Goal: Information Seeking & Learning: Learn about a topic

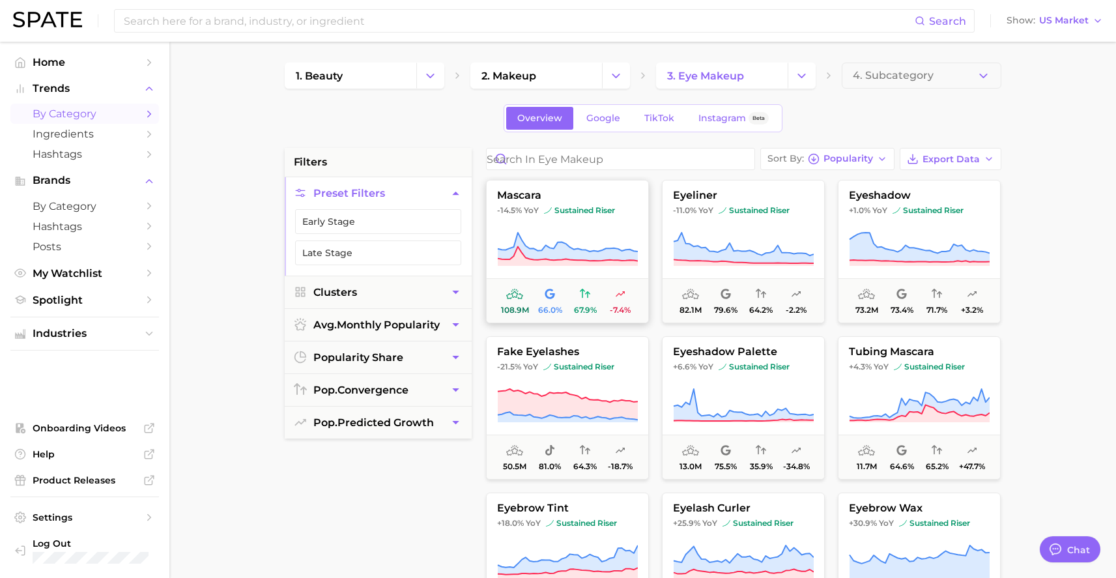
click at [561, 217] on button "mascara -14.5% YoY sustained riser 108.9m 66.0% 67.9% -7.4%" at bounding box center [567, 251] width 163 height 143
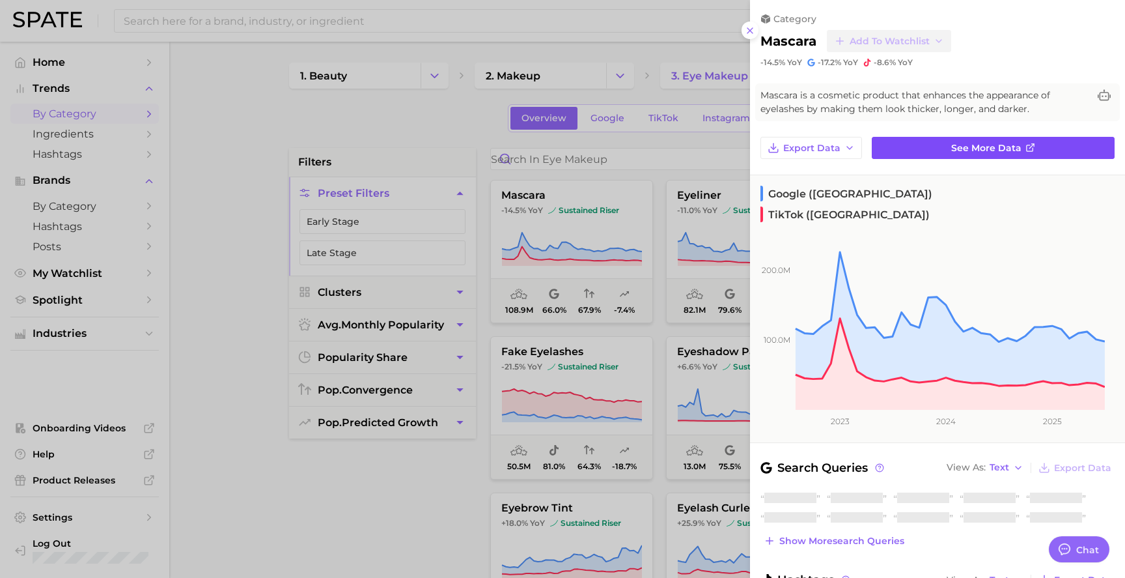
click at [952, 147] on span "See more data" at bounding box center [986, 148] width 70 height 11
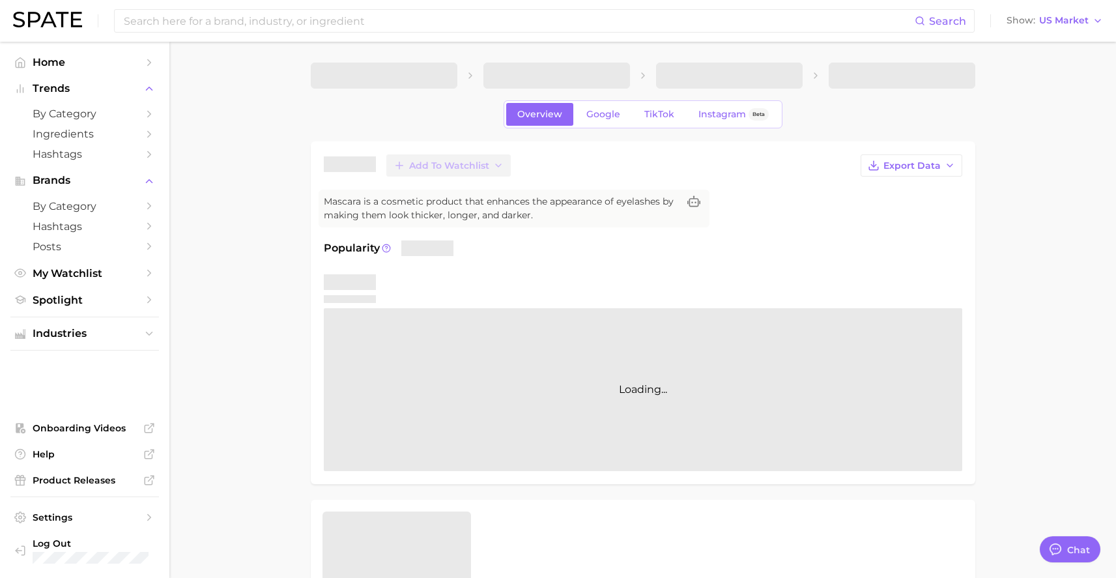
type textarea "x"
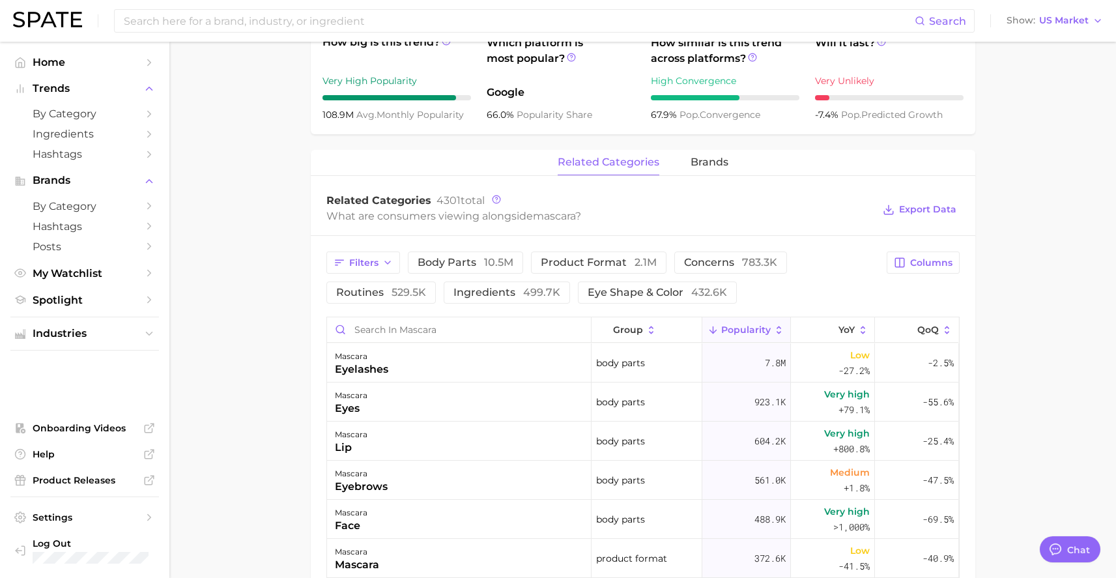
scroll to position [529, 0]
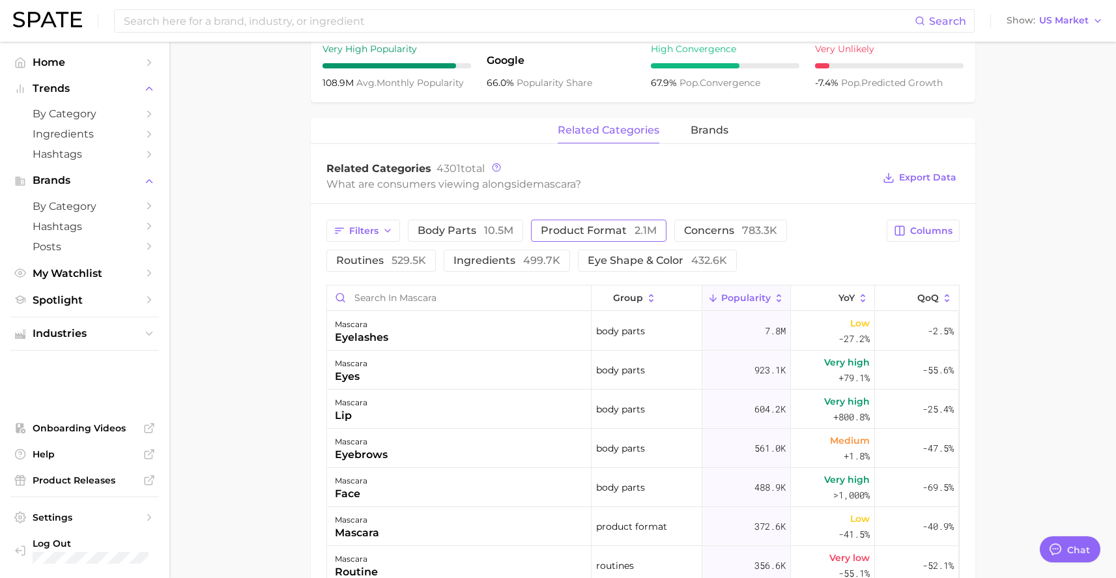
click at [622, 229] on span "product format 2.1m" at bounding box center [599, 230] width 116 height 10
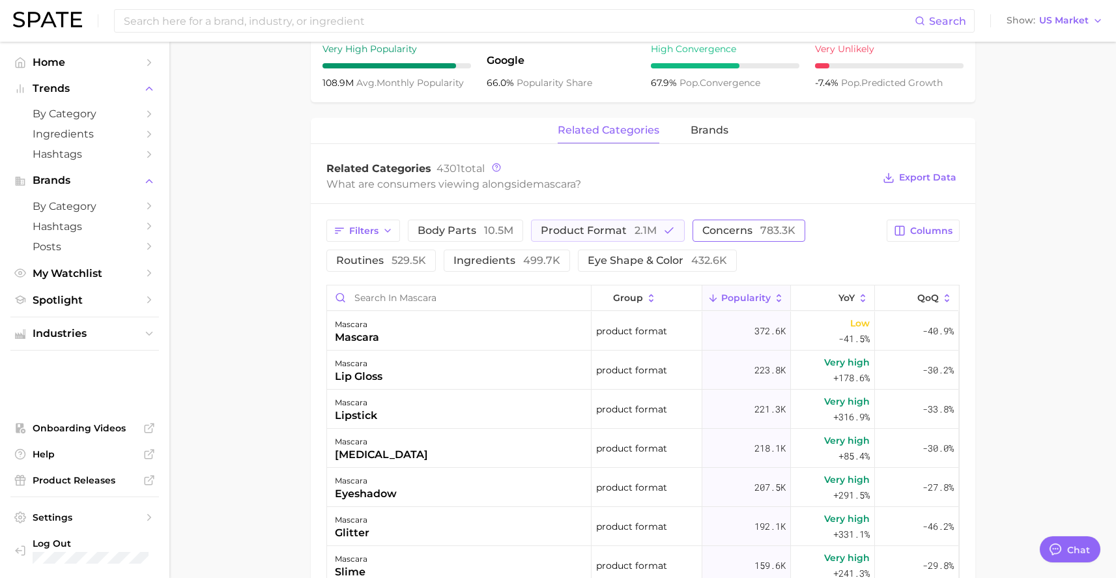
click at [722, 225] on span "concerns 783.3k" at bounding box center [748, 230] width 93 height 10
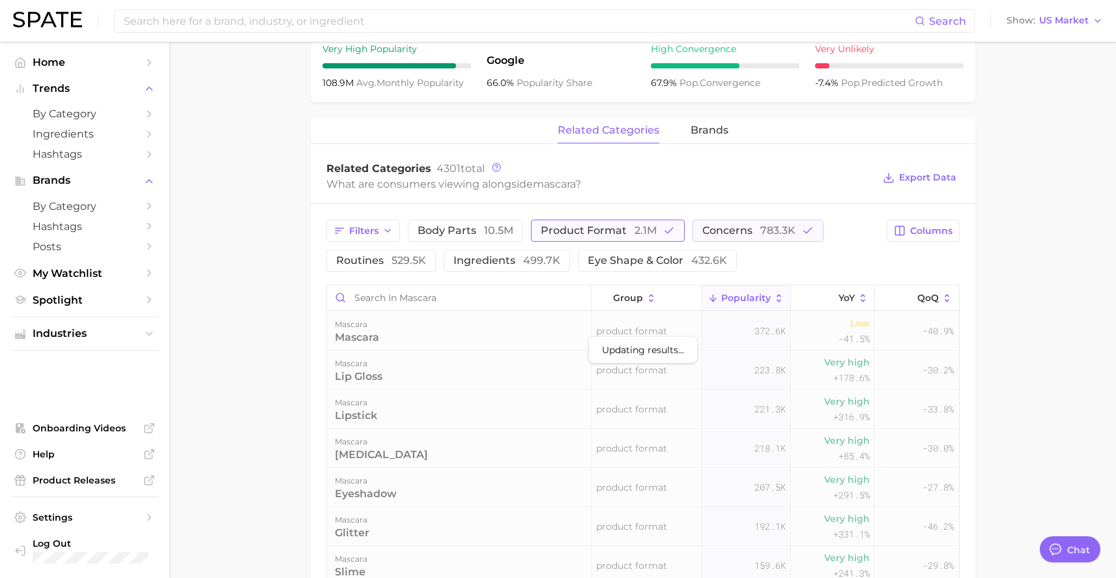
click at [618, 231] on span "product format 2.1m" at bounding box center [599, 230] width 116 height 10
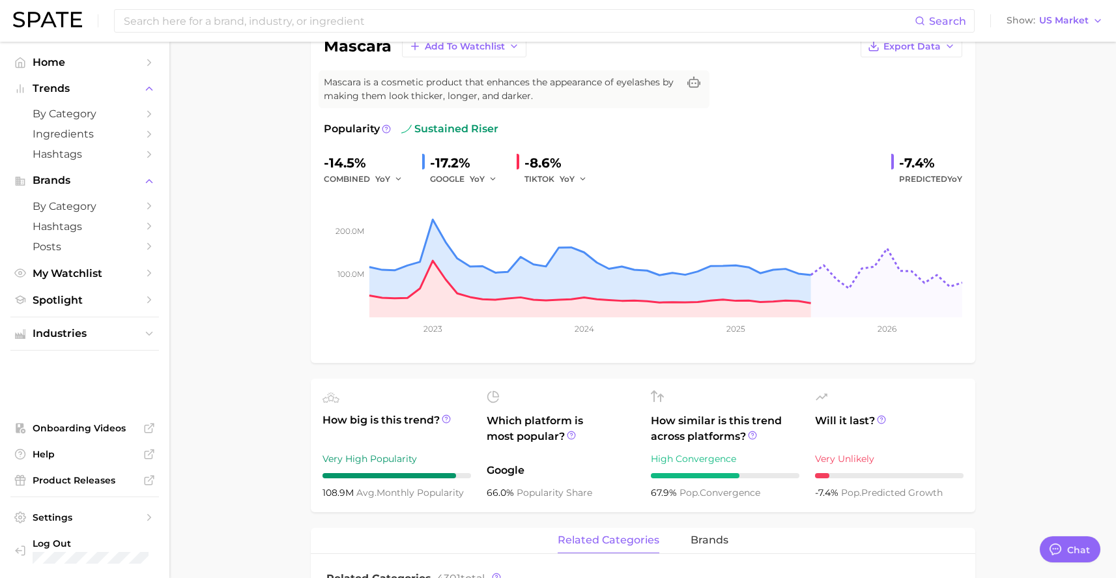
scroll to position [0, 0]
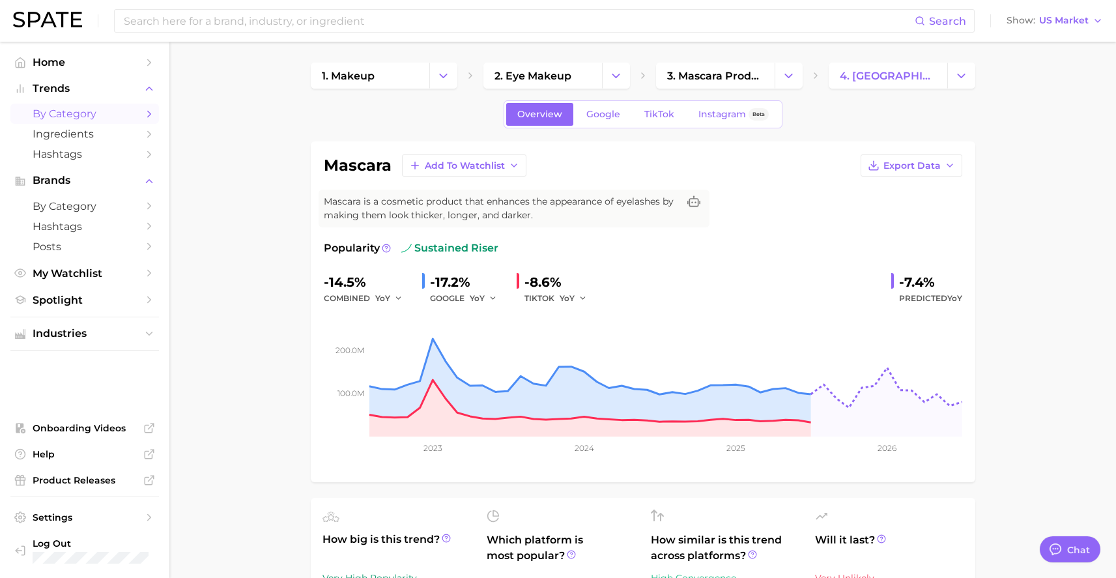
click at [83, 115] on span "by Category" at bounding box center [85, 113] width 104 height 12
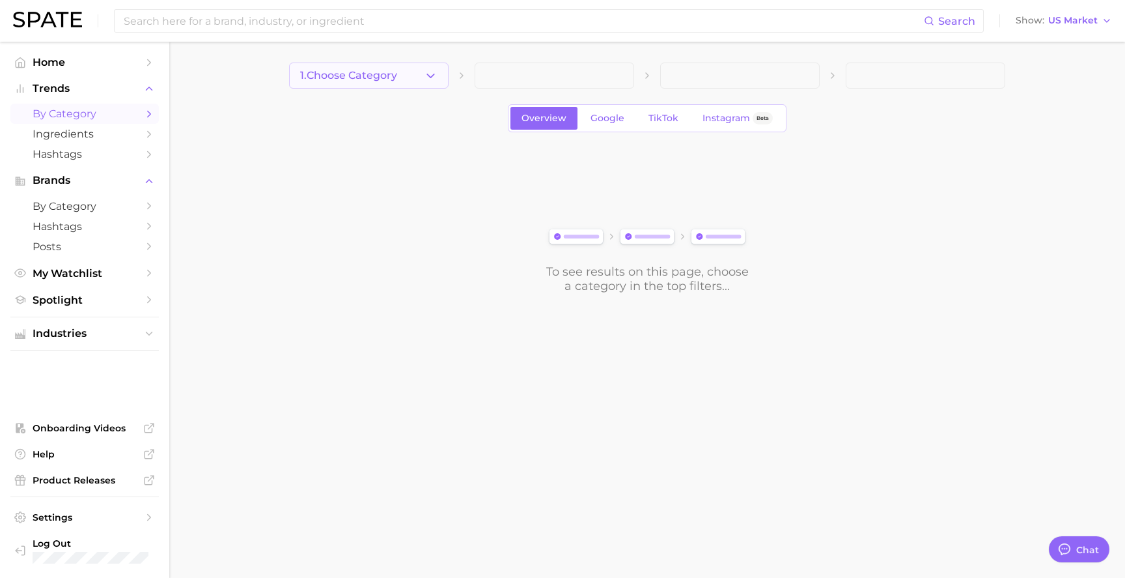
click at [447, 70] on button "1. Choose Category" at bounding box center [369, 76] width 160 height 26
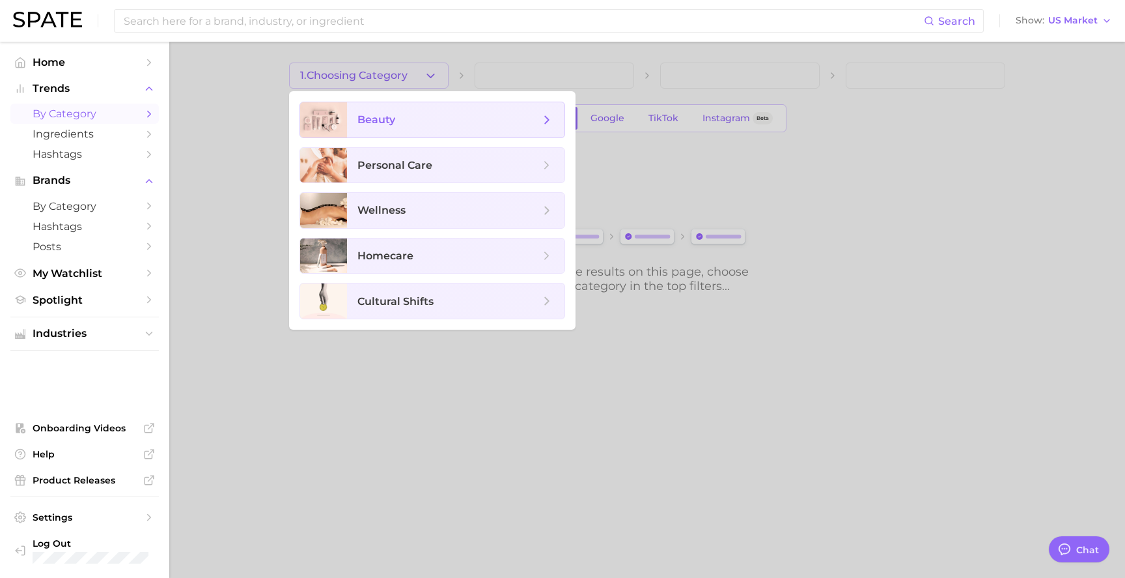
click at [409, 131] on span "beauty" at bounding box center [456, 119] width 218 height 35
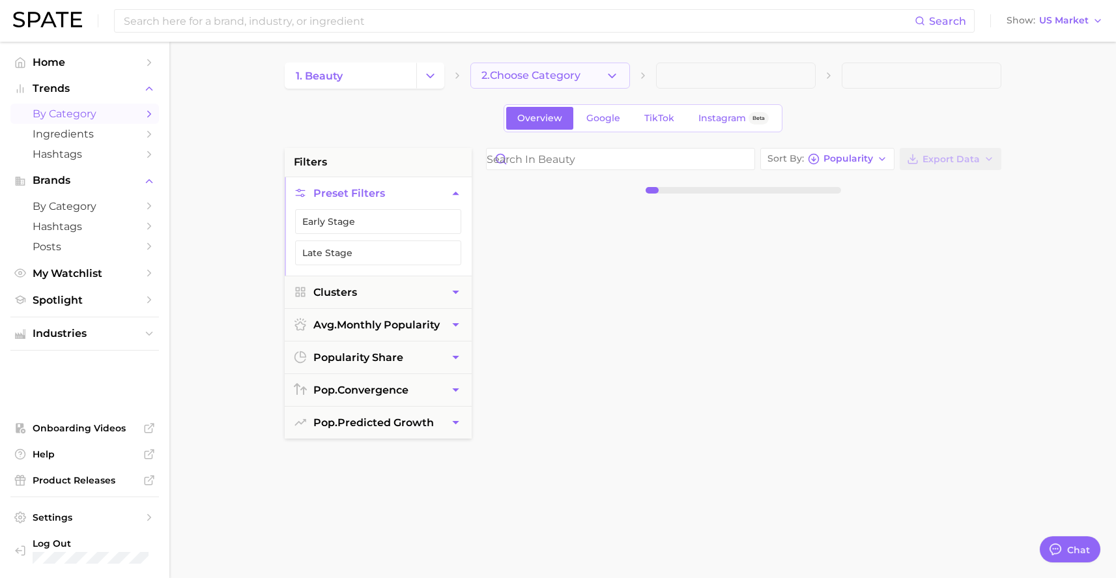
click at [617, 76] on icon "button" at bounding box center [612, 76] width 14 height 14
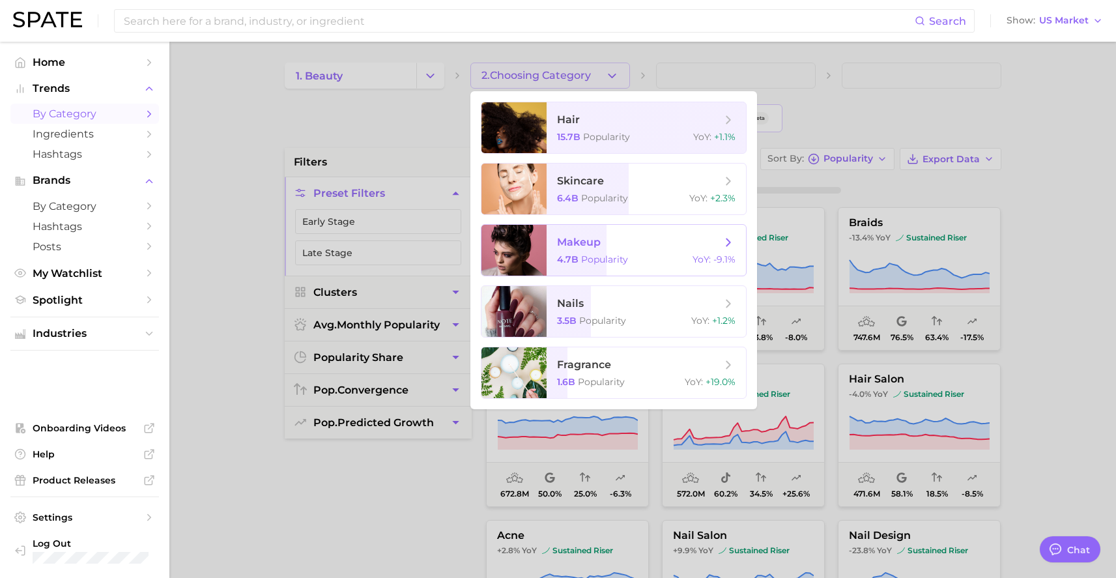
click at [625, 240] on span "makeup" at bounding box center [639, 242] width 164 height 14
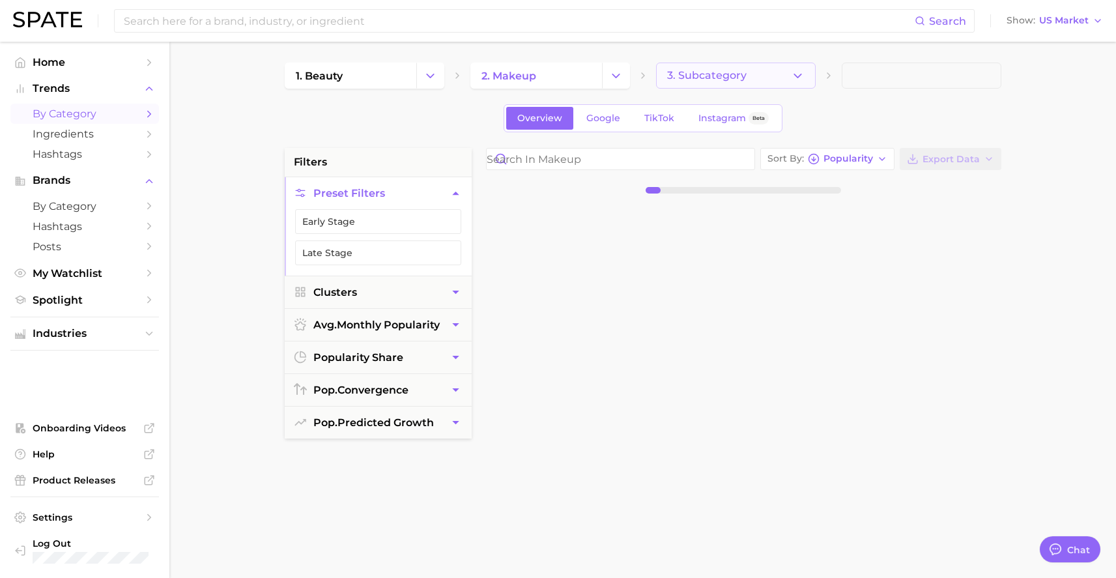
click at [783, 80] on button "3. Subcategory" at bounding box center [736, 76] width 160 height 26
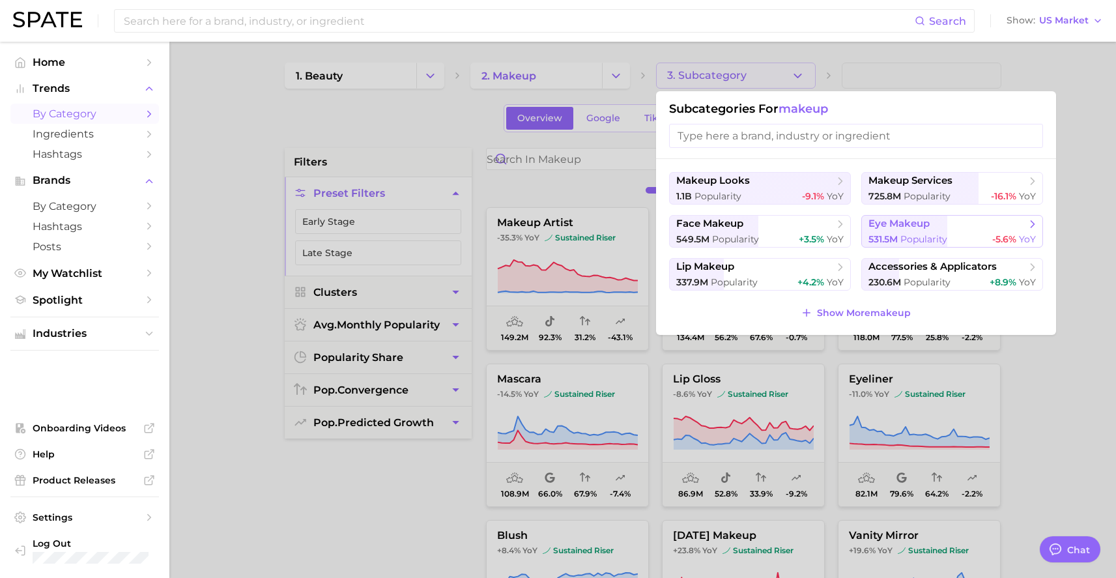
click at [922, 227] on span "eye makeup" at bounding box center [898, 224] width 61 height 12
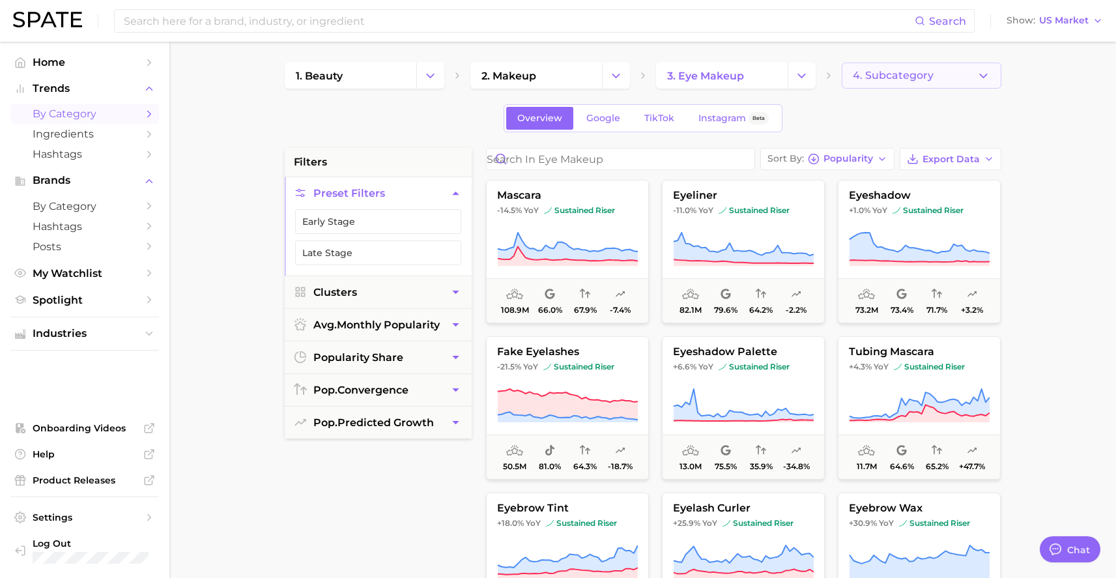
click at [923, 85] on button "4. Subcategory" at bounding box center [921, 76] width 160 height 26
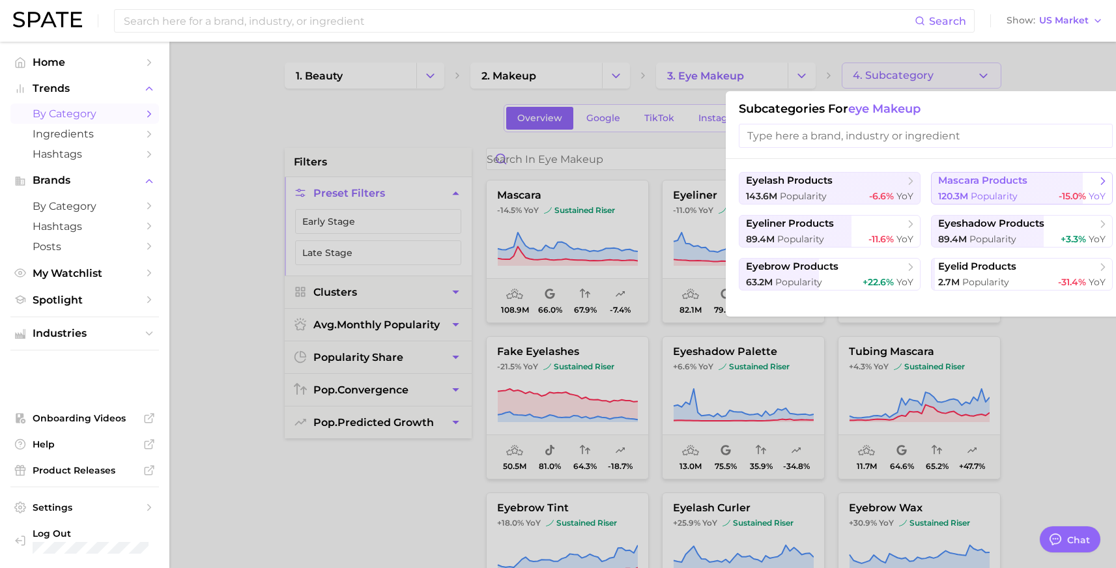
click at [967, 203] on button "mascara products 120.3m Popularity -15.0% YoY" at bounding box center [1022, 188] width 182 height 33
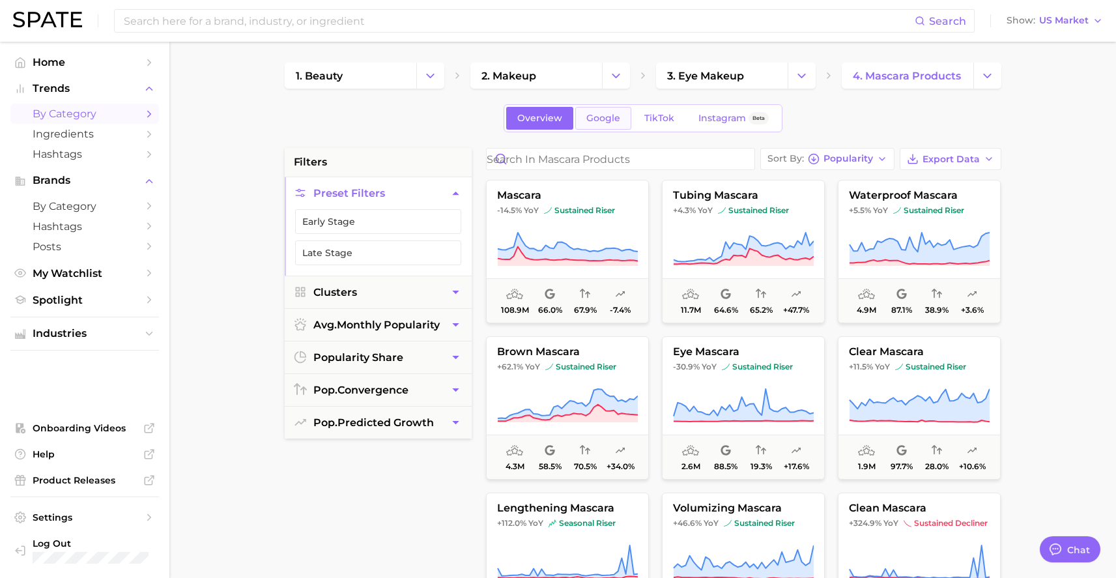
click at [606, 119] on span "Google" at bounding box center [603, 118] width 34 height 11
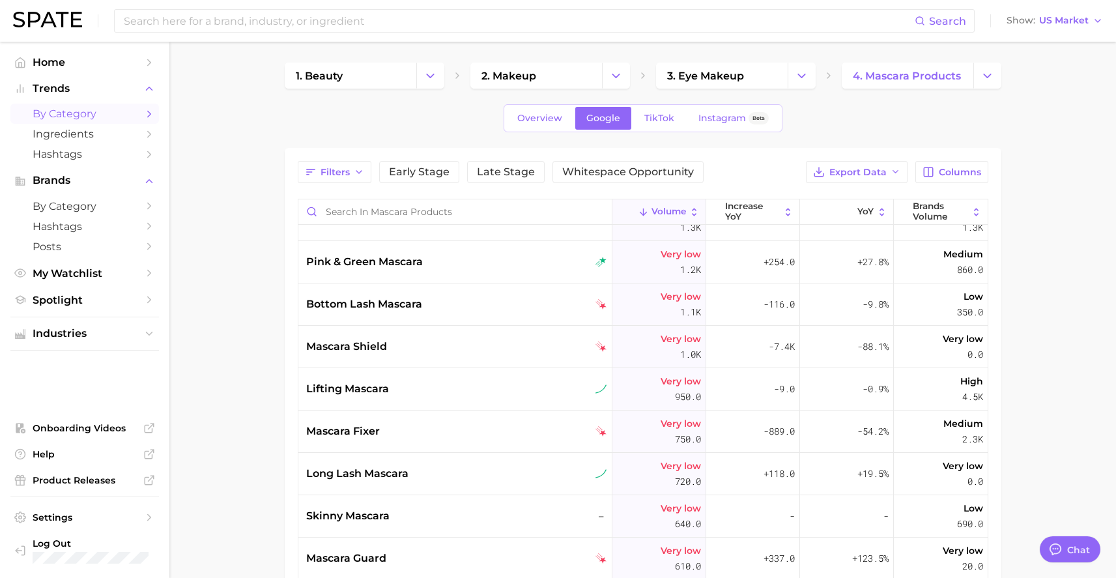
scroll to position [1552, 0]
click at [668, 117] on span "TikTok" at bounding box center [659, 118] width 30 height 11
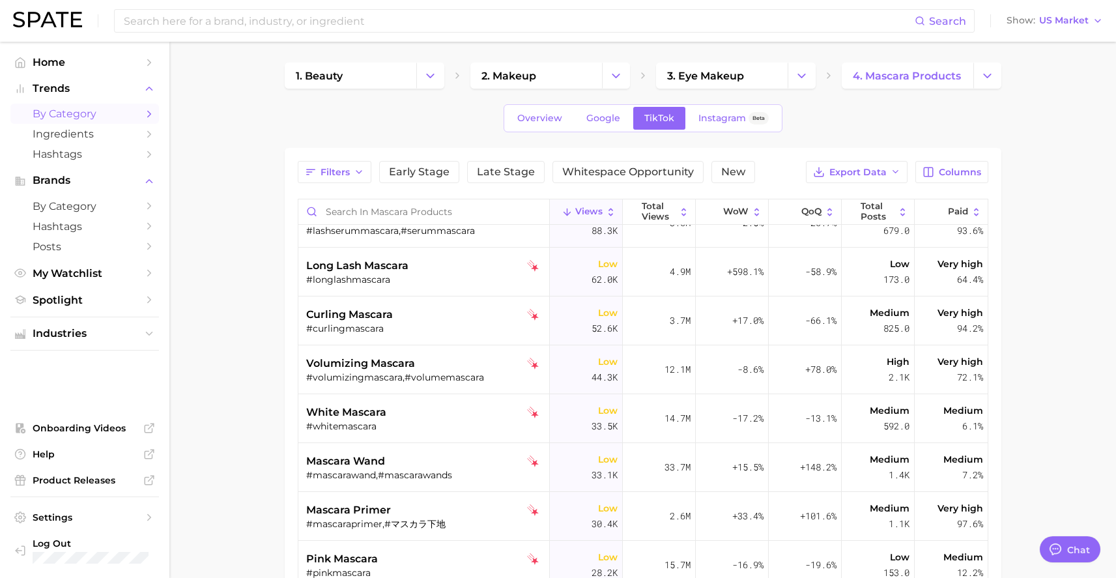
scroll to position [860, 0]
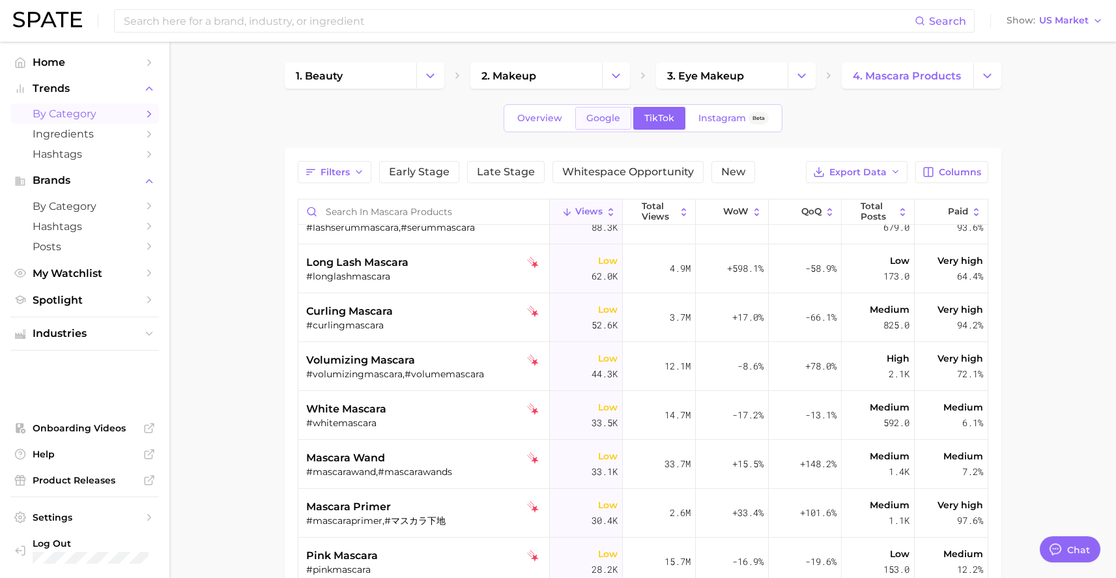
click at [591, 111] on link "Google" at bounding box center [603, 118] width 56 height 23
